Goal: Communication & Community: Answer question/provide support

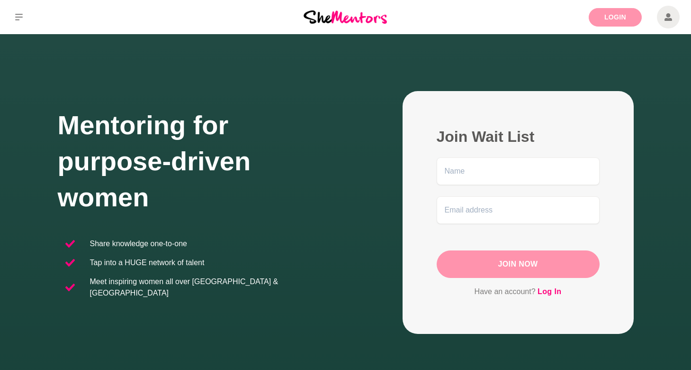
click at [611, 15] on link "Login" at bounding box center [615, 17] width 53 height 18
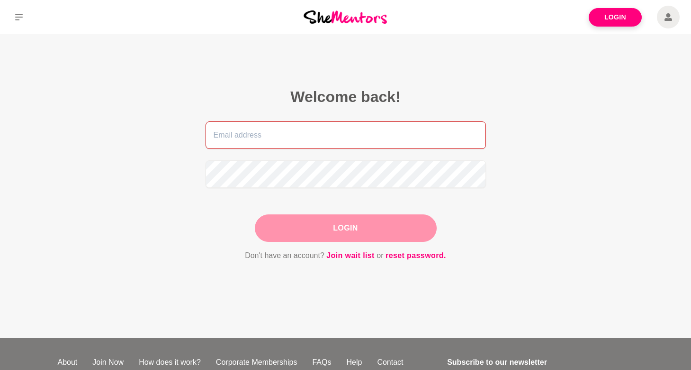
type input "[PERSON_NAME][EMAIL_ADDRESS][DOMAIN_NAME]"
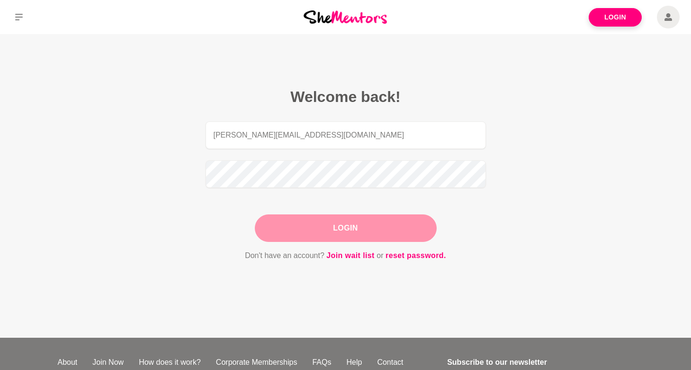
click at [361, 231] on button "Login" at bounding box center [346, 227] width 182 height 27
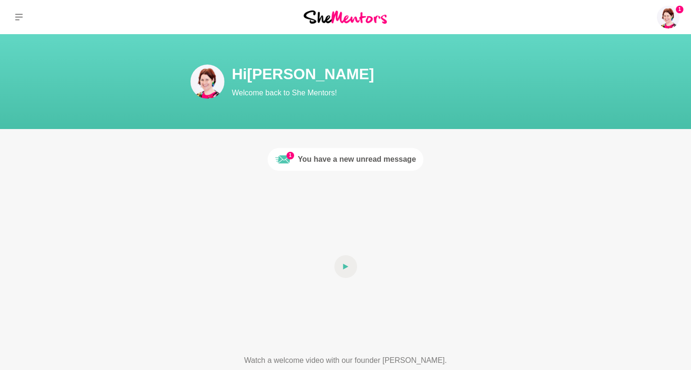
click at [332, 160] on div "You have a new unread message" at bounding box center [357, 159] width 118 height 11
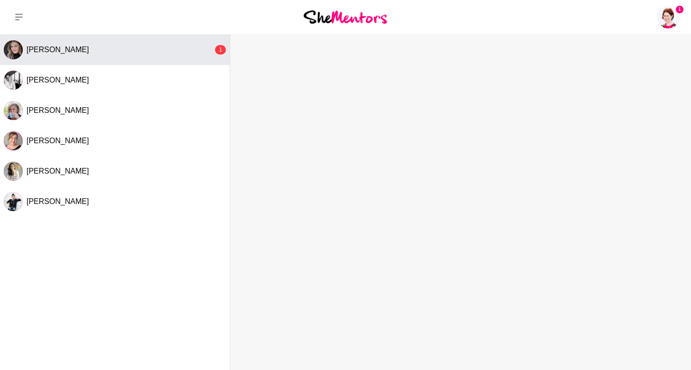
click at [113, 43] on button "[PERSON_NAME] 1" at bounding box center [115, 50] width 230 height 30
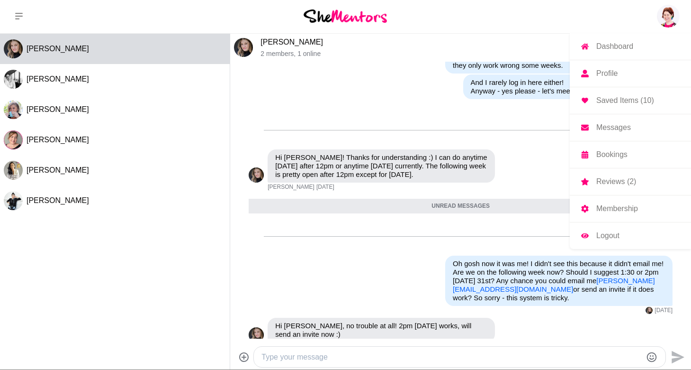
click at [641, 211] on link "Membership" at bounding box center [630, 208] width 121 height 27
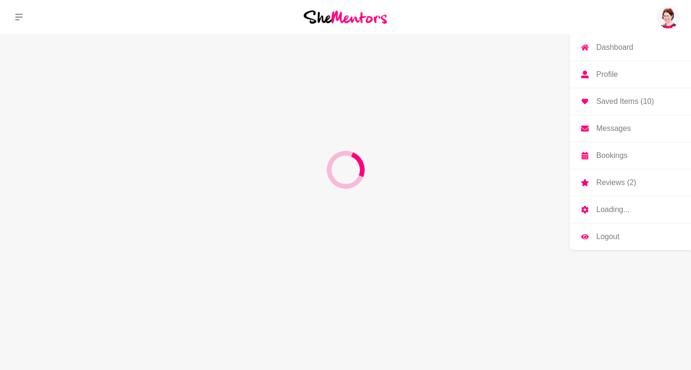
scroll to position [1, 0]
